Goal: Task Accomplishment & Management: Use online tool/utility

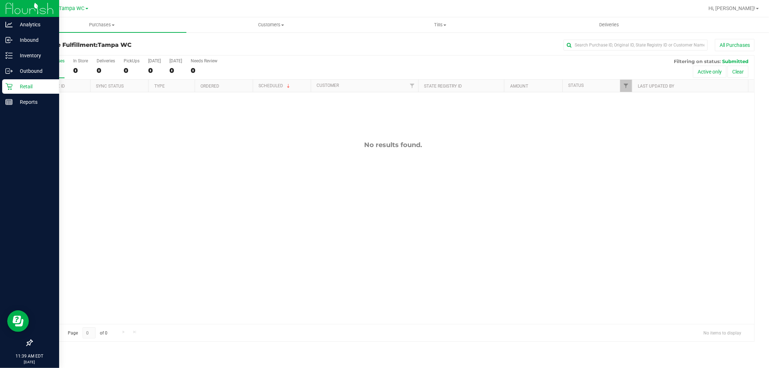
click at [36, 81] on div "Retail" at bounding box center [30, 86] width 57 height 14
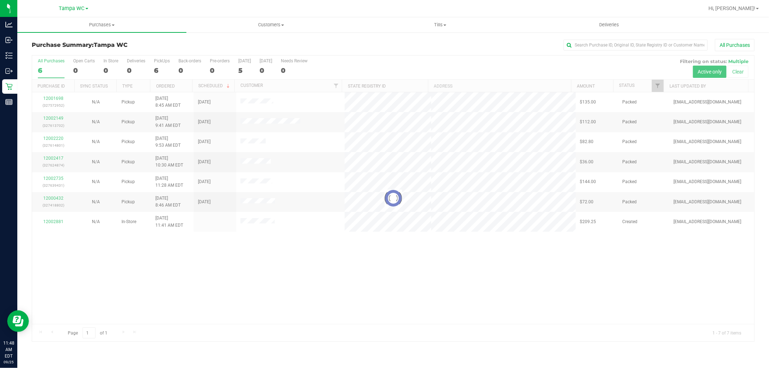
click at [424, 255] on div at bounding box center [393, 199] width 722 height 286
click at [341, 228] on div at bounding box center [393, 199] width 722 height 286
click at [438, 219] on div at bounding box center [393, 199] width 722 height 286
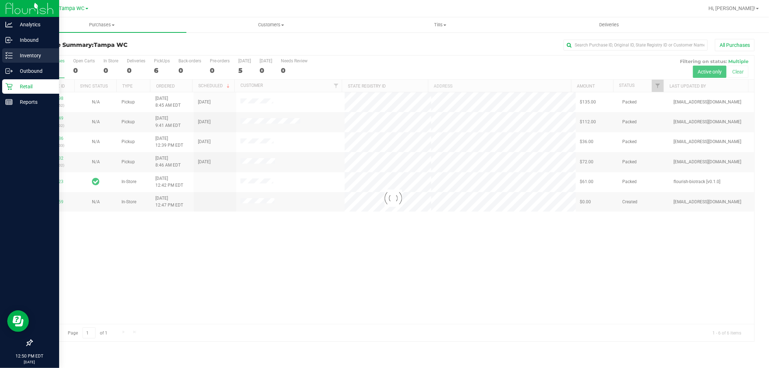
click at [13, 51] on p "Inventory" at bounding box center [34, 55] width 43 height 9
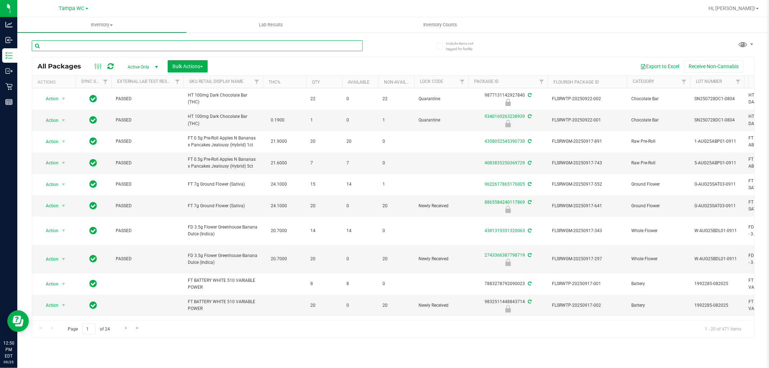
click at [165, 45] on input "text" at bounding box center [197, 45] width 331 height 11
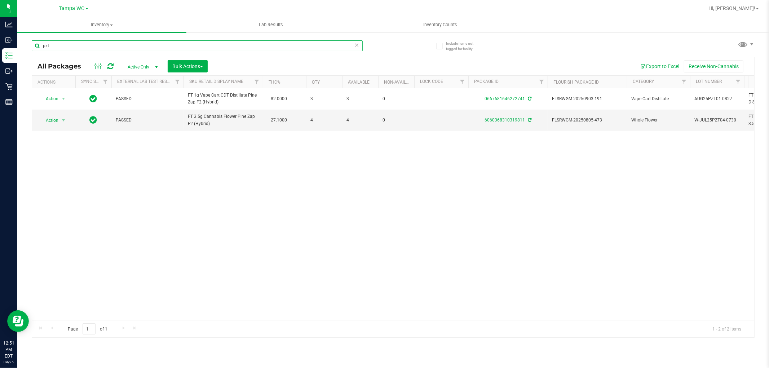
type input "pzt"
